Goal: Task Accomplishment & Management: Manage account settings

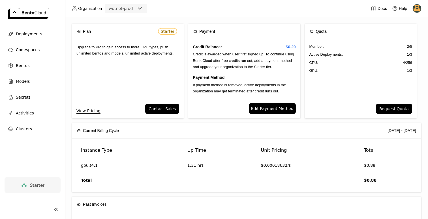
scroll to position [97, 0]
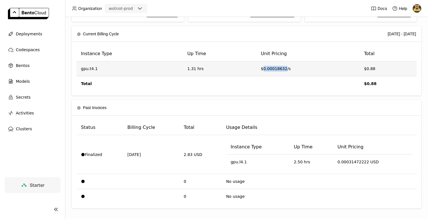
drag, startPoint x: 261, startPoint y: 69, endPoint x: 285, endPoint y: 70, distance: 23.2
click at [285, 70] on td "$0.00018632/s" at bounding box center [308, 68] width 103 height 15
copy td "0.00018632"
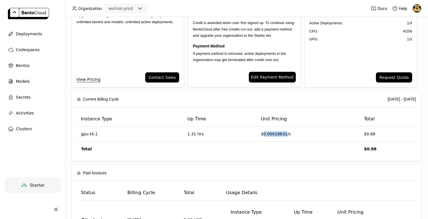
scroll to position [0, 0]
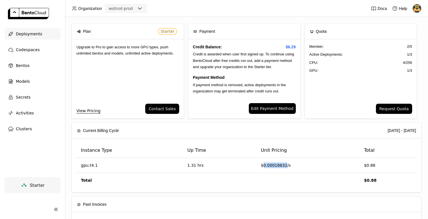
click at [27, 37] on span "Deployments" at bounding box center [29, 34] width 26 height 7
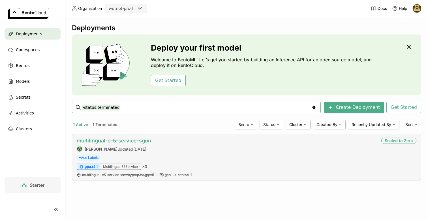
click at [140, 140] on link "multilingual-e-5-service-sgun" at bounding box center [114, 141] width 74 height 6
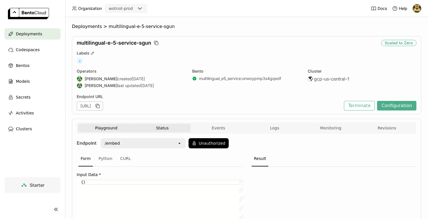
click at [157, 130] on button "Status" at bounding box center [162, 128] width 56 height 8
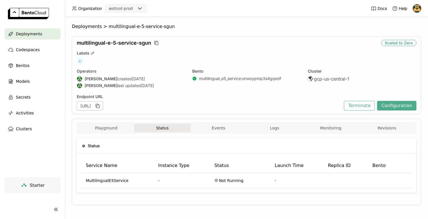
scroll to position [2, 0]
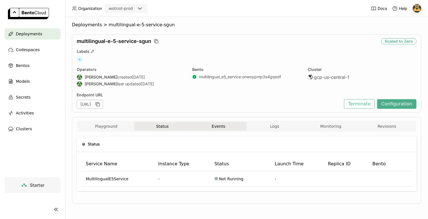
click at [220, 129] on button "Events" at bounding box center [219, 126] width 56 height 8
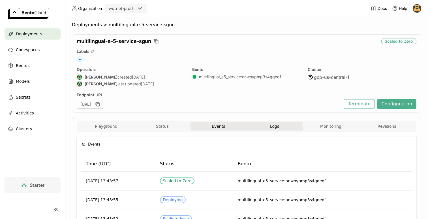
click at [279, 129] on span "Logs" at bounding box center [274, 126] width 9 height 5
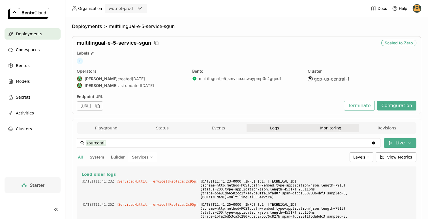
click at [318, 128] on button "Monitoring" at bounding box center [331, 128] width 56 height 8
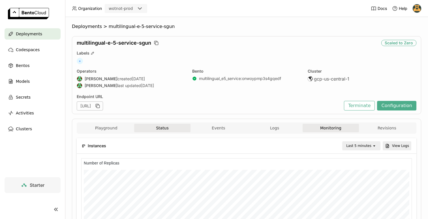
click at [163, 132] on button "Status" at bounding box center [162, 128] width 56 height 8
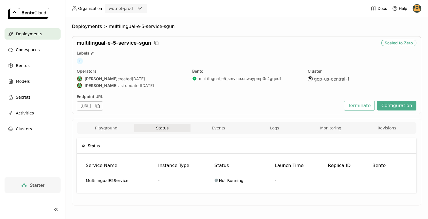
click at [101, 134] on div "Status Service Name Instance Type Status Launch Time Replica ID Bento Multiling…" at bounding box center [247, 168] width 340 height 68
click at [104, 127] on button "Playground" at bounding box center [106, 128] width 56 height 8
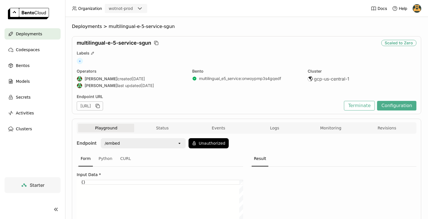
click at [144, 147] on div "/embed" at bounding box center [139, 143] width 76 height 9
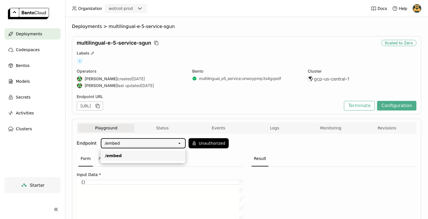
click at [148, 144] on div "/embed" at bounding box center [139, 143] width 76 height 9
click at [101, 106] on icon "button" at bounding box center [98, 106] width 6 height 6
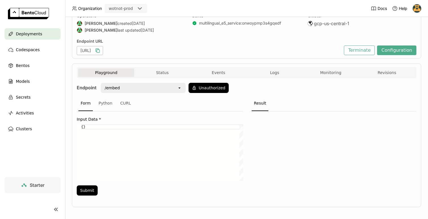
scroll to position [57, 0]
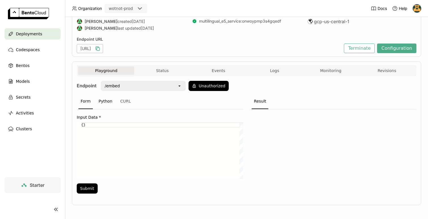
click at [108, 103] on div "Python" at bounding box center [105, 101] width 18 height 15
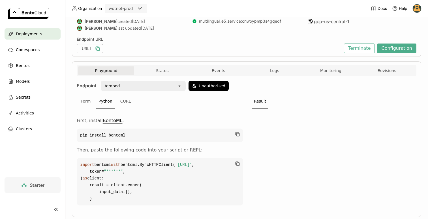
scroll to position [91, 0]
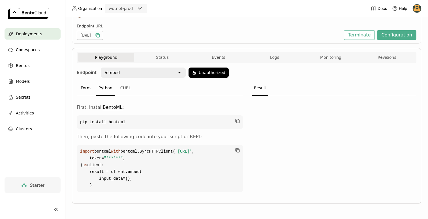
click at [90, 81] on div "Form" at bounding box center [85, 88] width 14 height 15
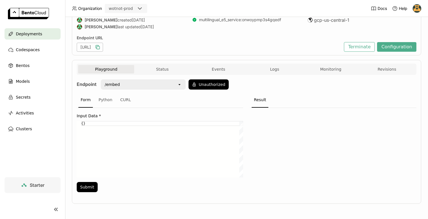
scroll to position [59, 0]
click at [124, 97] on div "CURL" at bounding box center [125, 100] width 15 height 15
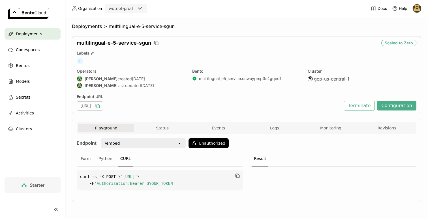
scroll to position [0, 0]
click at [211, 144] on button "Unauthorized" at bounding box center [209, 143] width 40 height 10
click at [218, 132] on icon "open" at bounding box center [220, 130] width 5 height 5
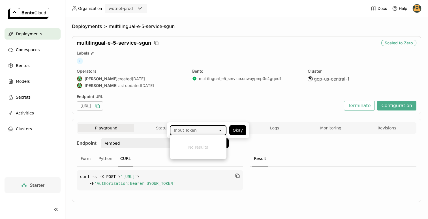
click at [255, 153] on div "Result" at bounding box center [260, 159] width 17 height 15
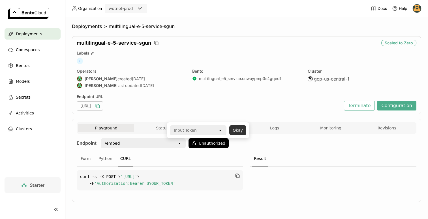
click at [241, 129] on button "Okay" at bounding box center [237, 130] width 17 height 10
click at [84, 156] on div "Form" at bounding box center [85, 159] width 14 height 15
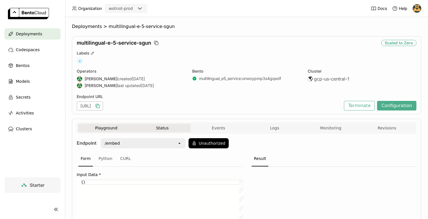
click at [154, 129] on button "Status" at bounding box center [162, 128] width 56 height 8
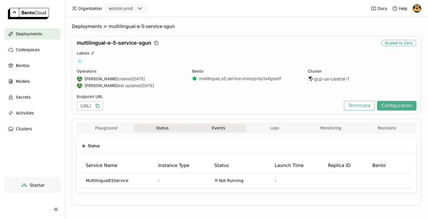
click at [214, 130] on button "Events" at bounding box center [219, 128] width 56 height 8
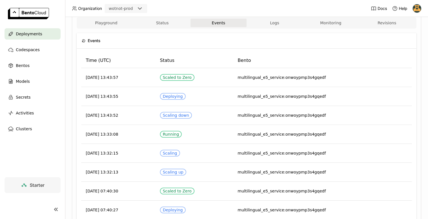
scroll to position [106, 0]
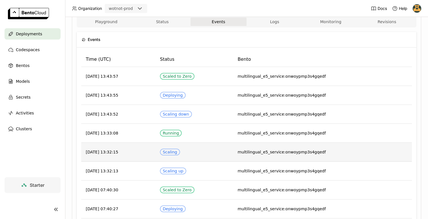
click at [221, 155] on td "Scaling" at bounding box center [194, 152] width 78 height 19
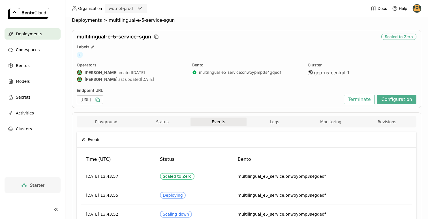
scroll to position [0, 0]
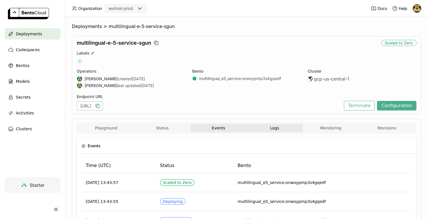
click at [276, 127] on span "Logs" at bounding box center [274, 128] width 9 height 5
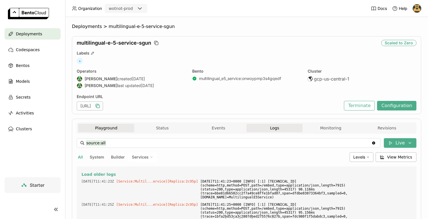
click at [97, 129] on button "Playground" at bounding box center [106, 128] width 56 height 8
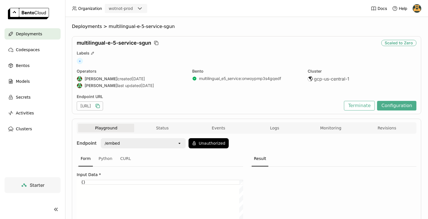
click at [33, 73] on ul "Deployments Codespaces Bentos Models Secrets Activities Clusters" at bounding box center [32, 81] width 65 height 106
click at [29, 68] on div "Bentos" at bounding box center [33, 65] width 56 height 11
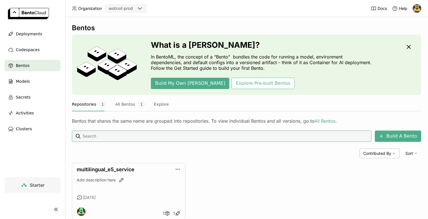
scroll to position [16, 0]
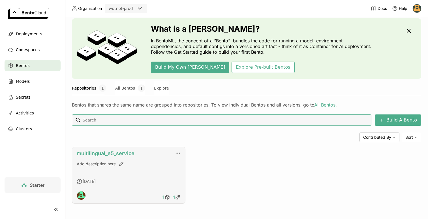
click at [103, 152] on link "multilingual_e5_service" at bounding box center [106, 154] width 58 height 6
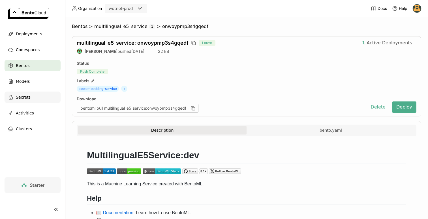
click at [33, 96] on div "Secrets" at bounding box center [33, 97] width 56 height 11
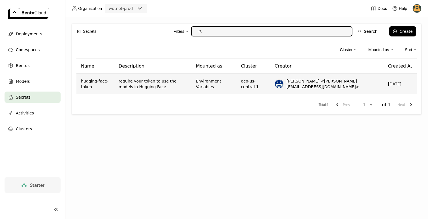
click at [191, 87] on td "require your token to use the models in Hugging Face" at bounding box center [152, 84] width 77 height 20
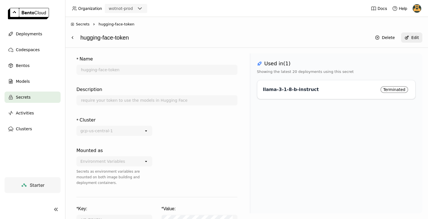
scroll to position [6, 0]
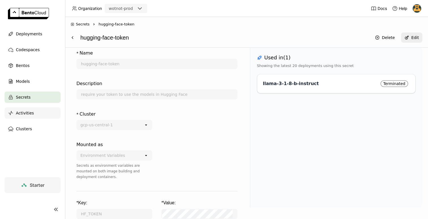
click at [27, 112] on span "Activities" at bounding box center [25, 113] width 18 height 7
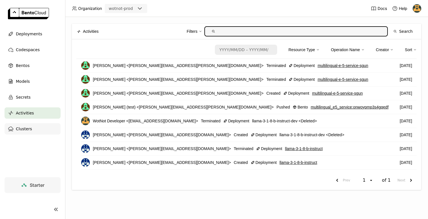
click at [26, 123] on div "Clusters" at bounding box center [33, 128] width 56 height 11
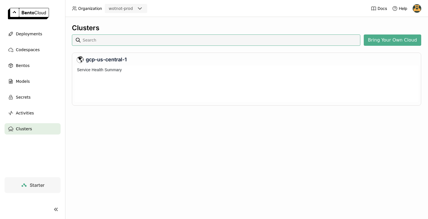
scroll to position [37, 344]
click at [33, 31] on span "Deployments" at bounding box center [29, 34] width 26 height 7
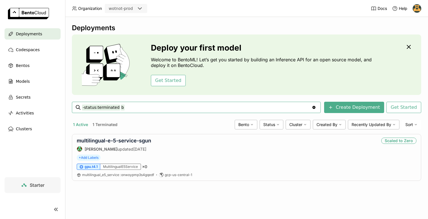
type input "-status:terminated be"
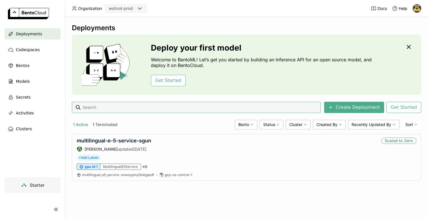
click at [423, 6] on header "Organization wotnot-prod Docs Help" at bounding box center [214, 8] width 428 height 17
click at [419, 7] on img at bounding box center [417, 8] width 8 height 8
click at [403, 37] on span "API Tokens" at bounding box center [408, 37] width 20 height 5
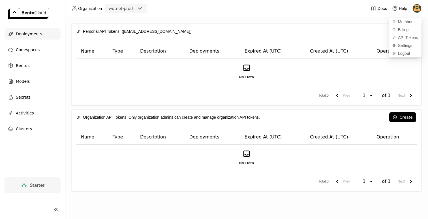
click at [18, 34] on span "Deployments" at bounding box center [29, 34] width 26 height 7
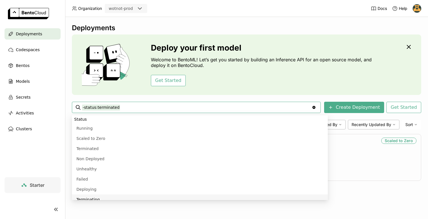
scroll to position [5, 0]
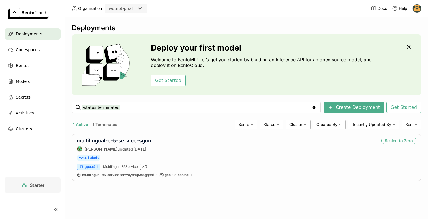
click at [33, 36] on span "Deployments" at bounding box center [29, 34] width 26 height 7
click at [114, 142] on link "multilingual-e-5-service-sgun" at bounding box center [114, 141] width 74 height 6
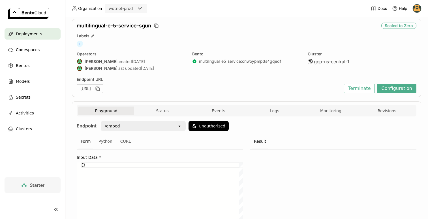
scroll to position [18, 0]
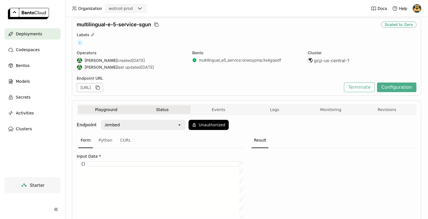
click at [148, 109] on button "Status" at bounding box center [162, 110] width 56 height 8
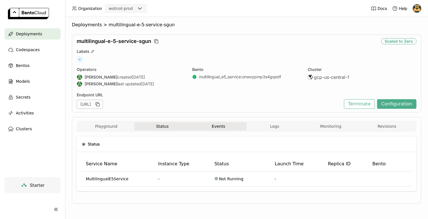
click at [203, 128] on button "Events" at bounding box center [219, 126] width 56 height 8
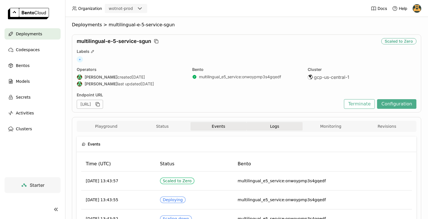
click at [270, 129] on span "Logs" at bounding box center [274, 126] width 9 height 5
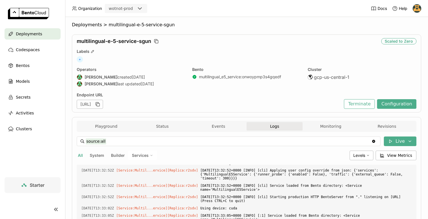
scroll to position [1355, 0]
click at [320, 129] on button "Monitoring" at bounding box center [331, 126] width 56 height 8
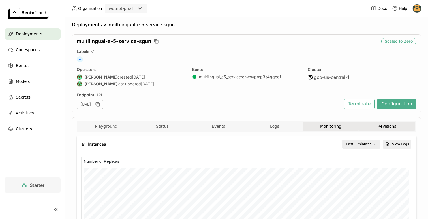
click at [368, 127] on button "Revisions" at bounding box center [387, 126] width 56 height 8
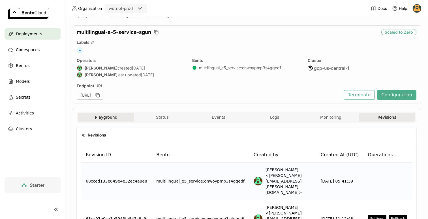
click at [105, 119] on button "Playground" at bounding box center [106, 117] width 56 height 8
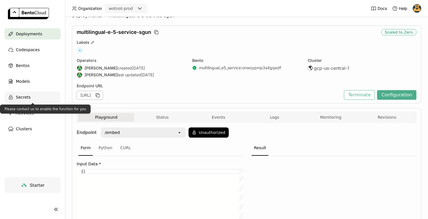
click at [39, 100] on div "Secrets" at bounding box center [33, 97] width 56 height 11
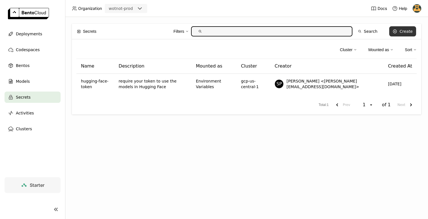
click at [405, 31] on div "Create" at bounding box center [406, 31] width 13 height 5
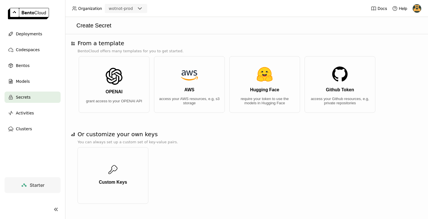
click at [413, 10] on img at bounding box center [417, 8] width 8 height 8
click at [401, 36] on span "API Tokens" at bounding box center [408, 37] width 20 height 5
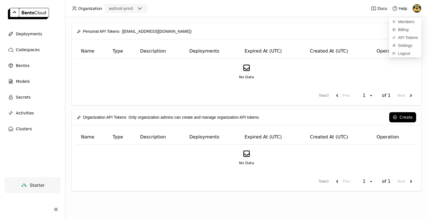
click at [329, 76] on div "No Data" at bounding box center [246, 72] width 331 height 16
click at [398, 36] on button "Create" at bounding box center [402, 31] width 27 height 10
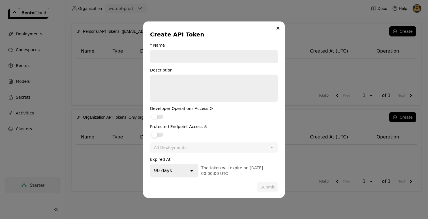
click at [158, 132] on label "dialog" at bounding box center [214, 134] width 128 height 7
click at [150, 131] on input "dialog" at bounding box center [150, 131] width 0 height 0
click at [174, 149] on div "All Deployments" at bounding box center [170, 148] width 33 height 6
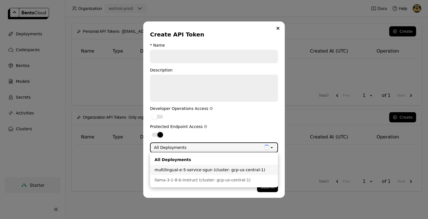
click at [182, 173] on li "multilingual-e-5-service-sgun (cluster: gcp-us-central-1)" at bounding box center [214, 170] width 128 height 10
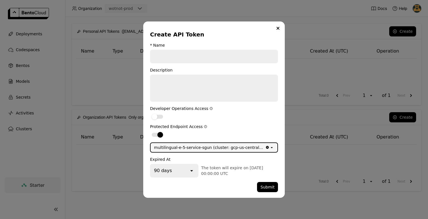
click at [189, 171] on icon "open" at bounding box center [192, 171] width 6 height 6
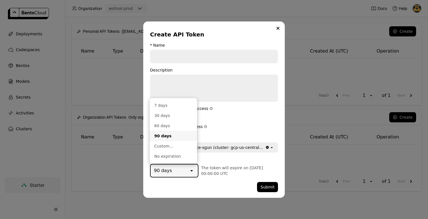
click at [184, 162] on ul "7 days 30 days 60 days 90 days Custom... No expiration" at bounding box center [173, 131] width 47 height 66
click at [180, 158] on div "No expiration" at bounding box center [173, 157] width 38 height 6
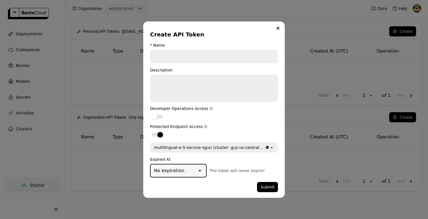
click at [174, 56] on input "dialog" at bounding box center [214, 56] width 127 height 12
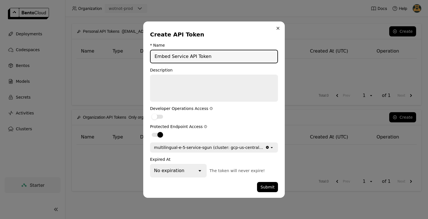
type input "Embed Service API Token"
click at [276, 30] on button "Close" at bounding box center [278, 28] width 7 height 7
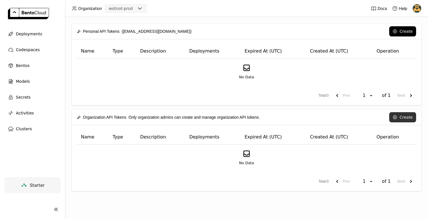
click at [406, 116] on button "Create" at bounding box center [402, 117] width 27 height 10
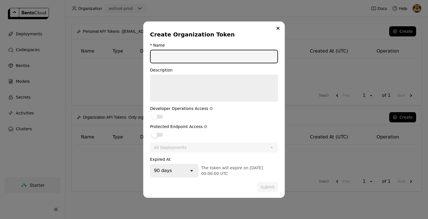
click at [156, 133] on div "dialog" at bounding box center [155, 135] width 6 height 6
click at [150, 131] on input "dialog" at bounding box center [150, 131] width 0 height 0
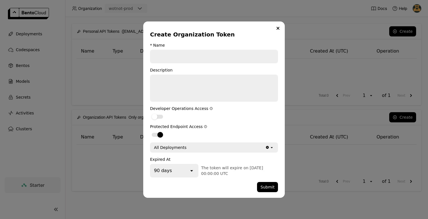
click at [172, 148] on div "All Deployments" at bounding box center [170, 148] width 33 height 6
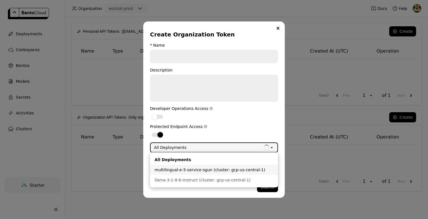
click at [170, 170] on div "multilingual-e-5-service-sgun (cluster: gcp-us-central-1)" at bounding box center [214, 170] width 119 height 6
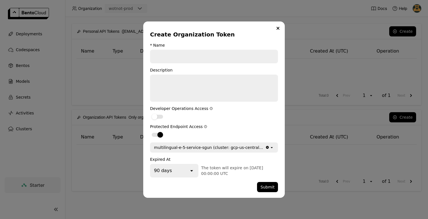
click at [174, 171] on div "90 days" at bounding box center [170, 171] width 38 height 12
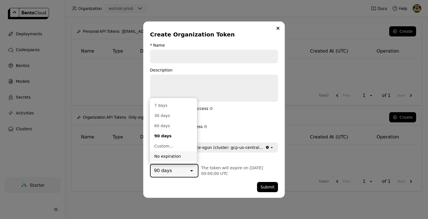
click at [179, 158] on div "No expiration" at bounding box center [173, 157] width 38 height 6
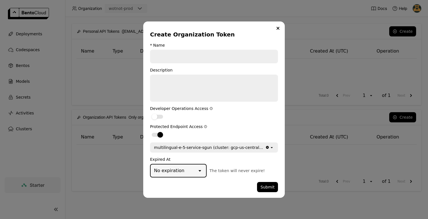
click at [179, 63] on div "dialog" at bounding box center [214, 57] width 128 height 14
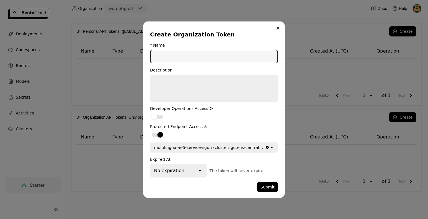
click at [176, 57] on input "dialog" at bounding box center [214, 56] width 127 height 12
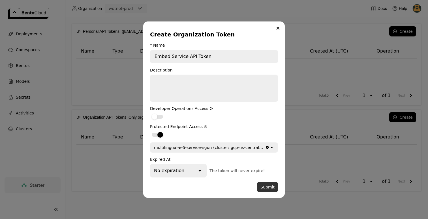
click at [265, 187] on button "Submit" at bounding box center [267, 187] width 21 height 10
click at [173, 57] on input "Embed Service API Token" at bounding box center [214, 56] width 127 height 12
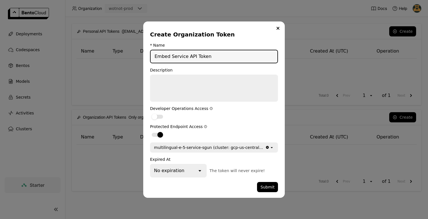
click at [173, 57] on input "Embed Service API Token" at bounding box center [214, 56] width 127 height 12
click at [266, 186] on button "Submit" at bounding box center [267, 187] width 21 height 10
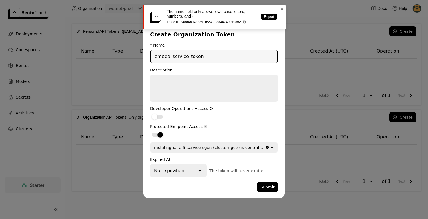
click at [173, 59] on input "embed_service_token" at bounding box center [214, 56] width 127 height 12
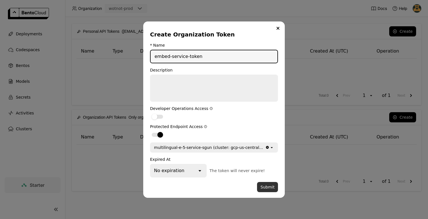
type input "embed-service-token"
click at [269, 186] on button "Submit" at bounding box center [267, 187] width 21 height 10
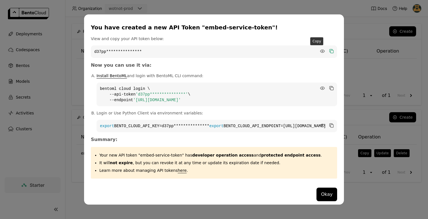
click at [331, 50] on icon "dialog" at bounding box center [332, 51] width 3 height 3
click at [317, 196] on button "Okay" at bounding box center [327, 195] width 21 height 14
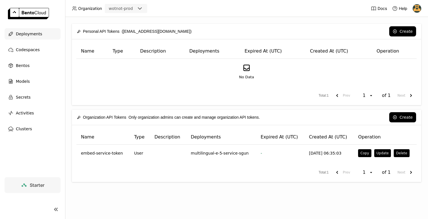
click at [36, 33] on span "Deployments" at bounding box center [29, 34] width 26 height 7
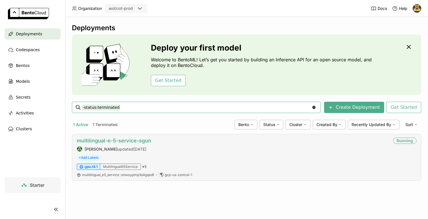
click at [122, 142] on link "multilingual-e-5-service-sgun" at bounding box center [114, 141] width 74 height 6
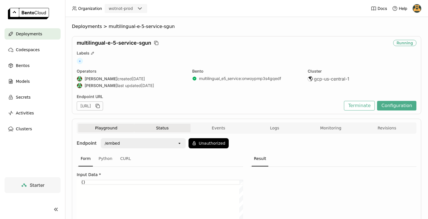
click at [165, 129] on button "Status" at bounding box center [162, 128] width 56 height 8
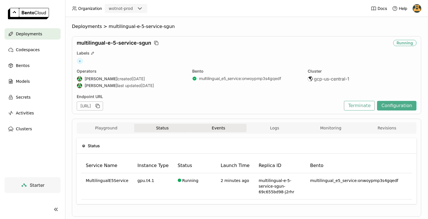
click at [208, 126] on button "Events" at bounding box center [219, 128] width 56 height 8
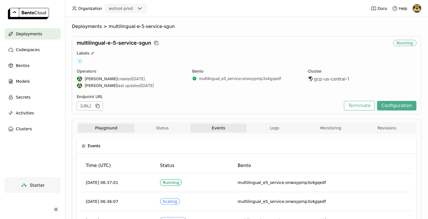
click at [103, 129] on button "Playground" at bounding box center [106, 128] width 56 height 8
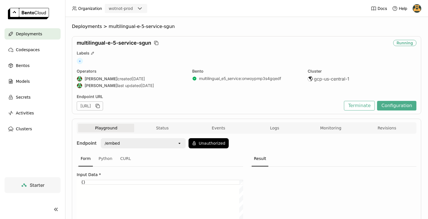
click at [38, 37] on div "Deployments" at bounding box center [33, 33] width 56 height 11
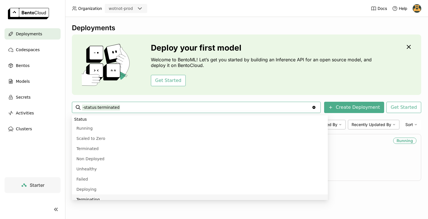
click at [114, 213] on div "Deployments Deploy your first model Welcome to BentoML! Let’s get you started b…" at bounding box center [246, 118] width 363 height 202
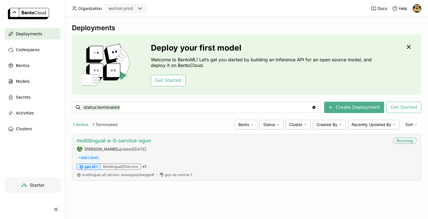
click at [102, 140] on link "multilingual-e-5-service-sgun" at bounding box center [114, 141] width 74 height 6
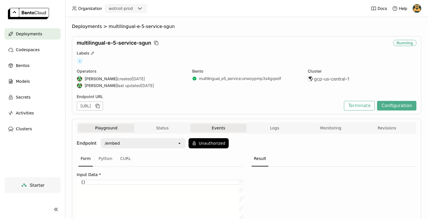
click at [212, 129] on button "Events" at bounding box center [219, 128] width 56 height 8
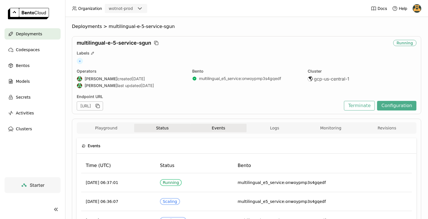
click at [171, 126] on button "Status" at bounding box center [162, 128] width 56 height 8
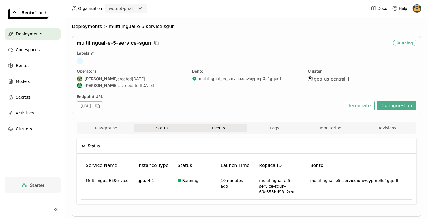
click at [213, 129] on button "Events" at bounding box center [219, 128] width 56 height 8
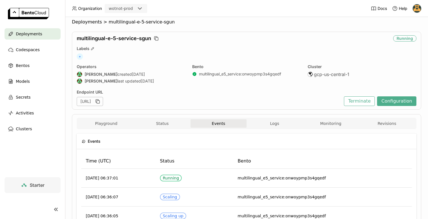
scroll to position [7, 0]
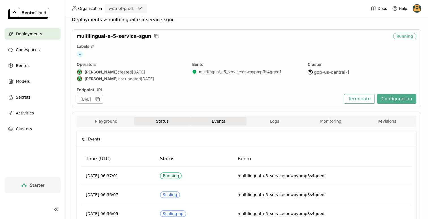
click at [180, 120] on button "Status" at bounding box center [162, 121] width 56 height 8
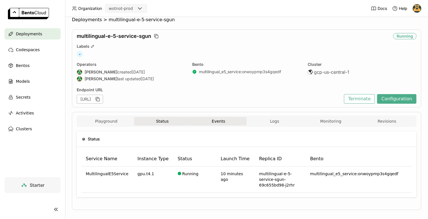
click at [207, 118] on button "Events" at bounding box center [219, 121] width 56 height 8
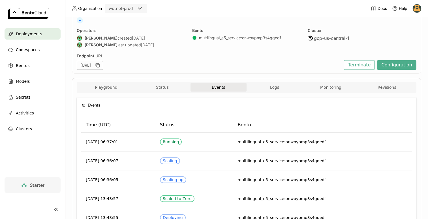
scroll to position [42, 0]
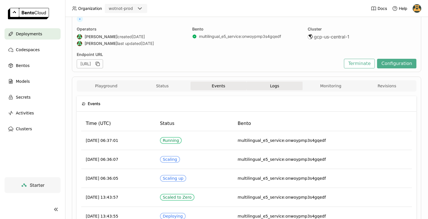
click at [270, 86] on button "Logs" at bounding box center [275, 86] width 56 height 8
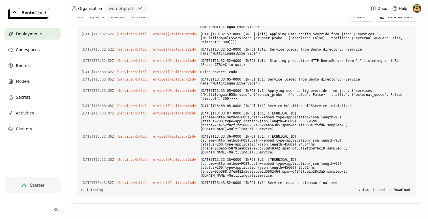
scroll to position [960, 0]
